Goal: Download file/media

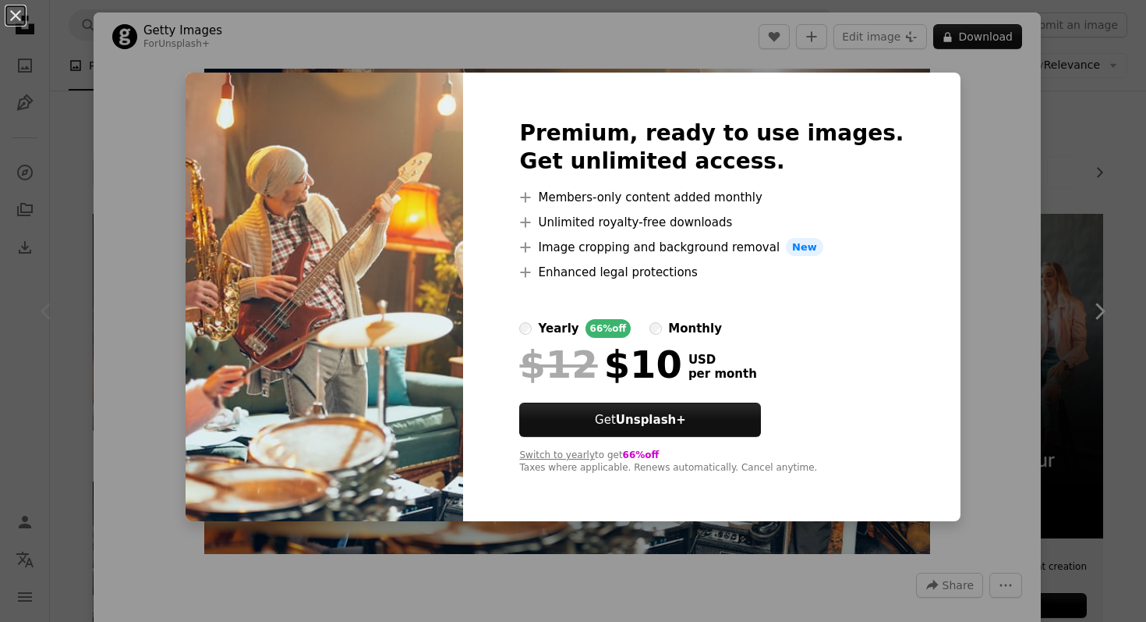
click at [573, 330] on label "yearly 66% off" at bounding box center [575, 328] width 112 height 19
click at [1026, 217] on div "An X shape Premium, ready to use images. Get unlimited access. A plus sign Memb…" at bounding box center [573, 311] width 1146 height 622
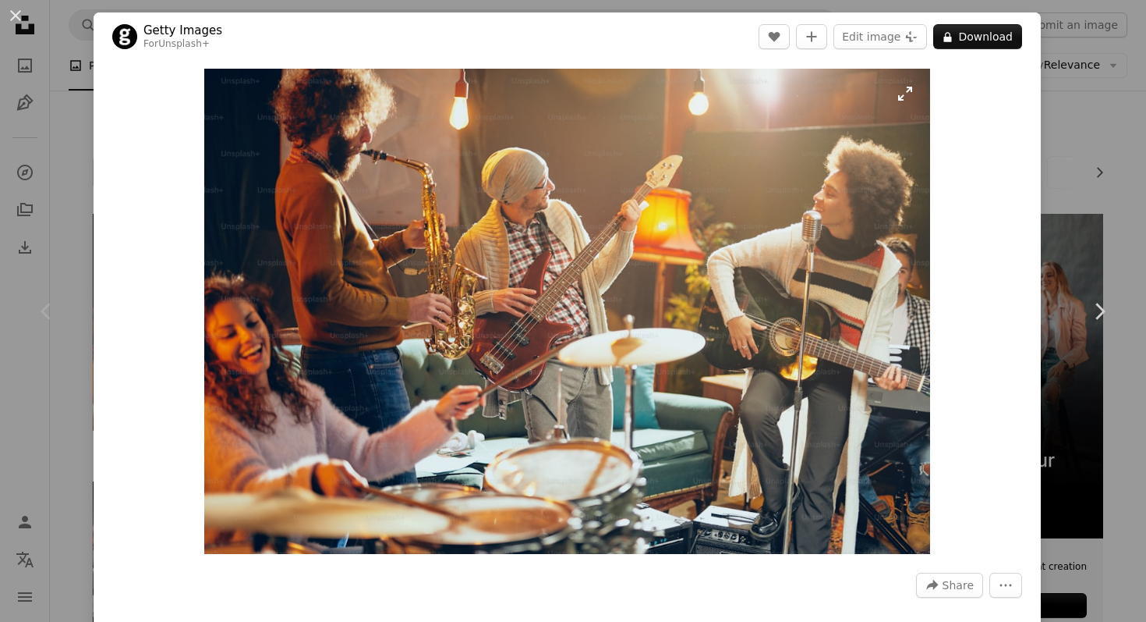
click at [912, 97] on img "Zoom in on this image" at bounding box center [567, 311] width 727 height 485
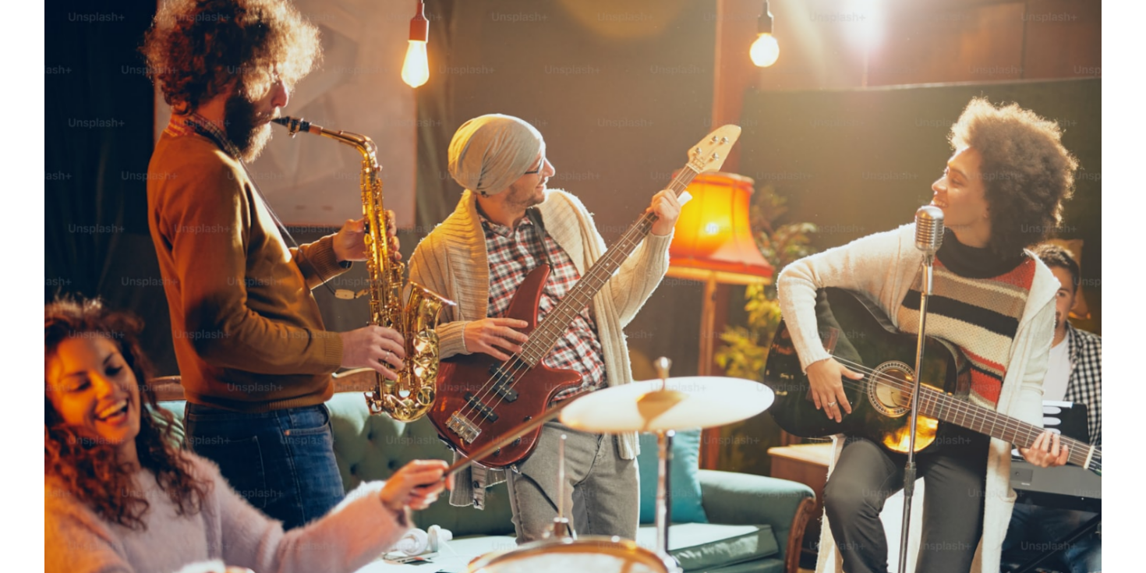
scroll to position [73, 0]
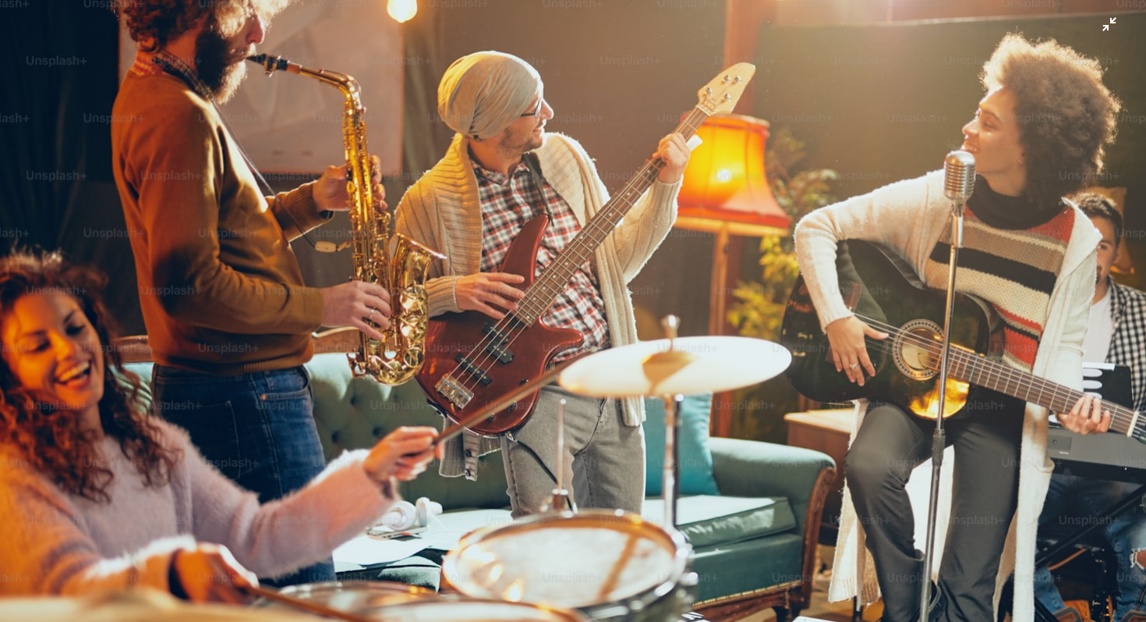
click at [72, 73] on img "Zoom out on this image" at bounding box center [573, 310] width 1148 height 766
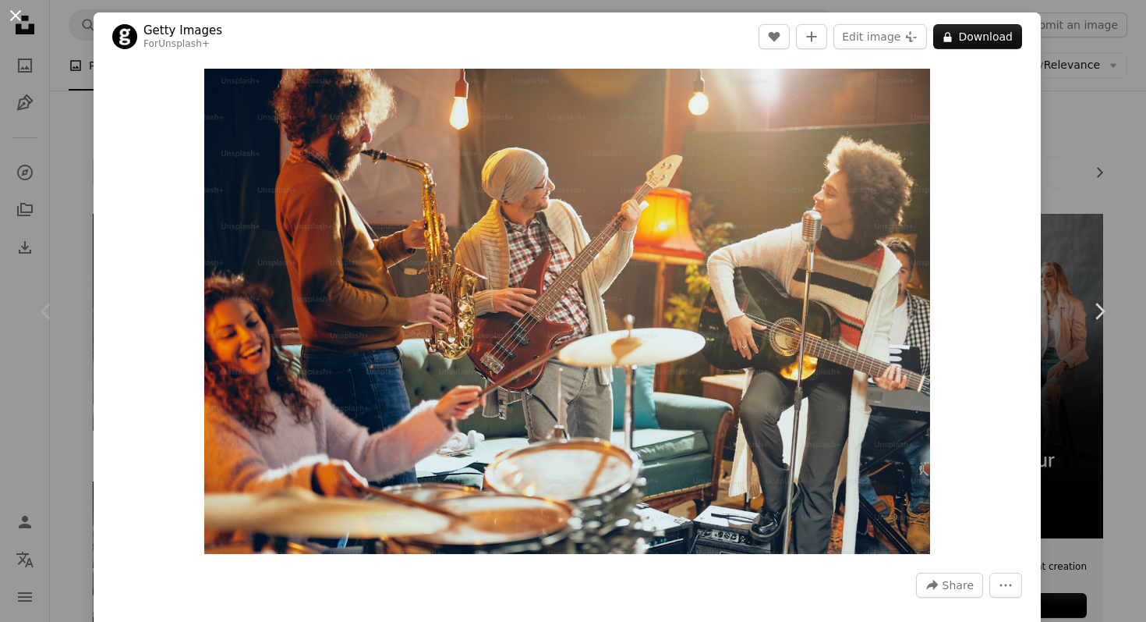
click at [12, 16] on button "An X shape" at bounding box center [15, 15] width 19 height 19
